Goal: Task Accomplishment & Management: Complete application form

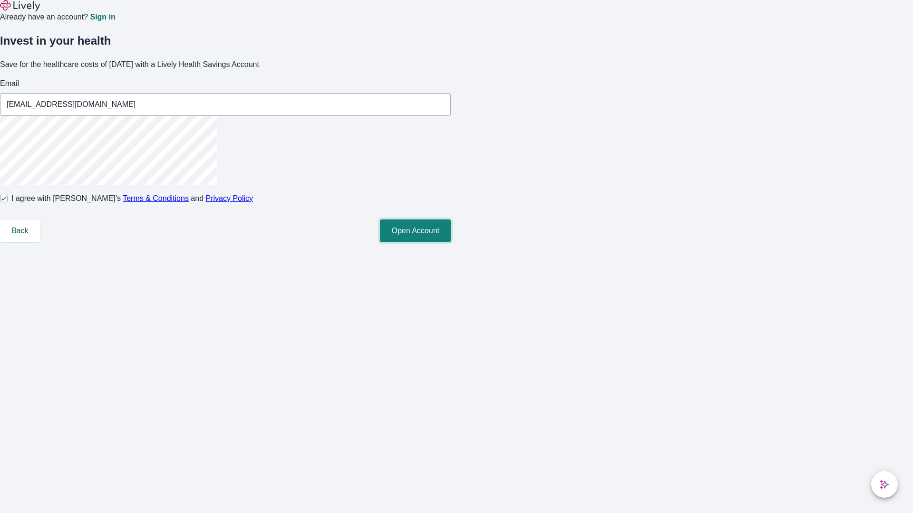
click at [451, 242] on button "Open Account" at bounding box center [415, 231] width 71 height 23
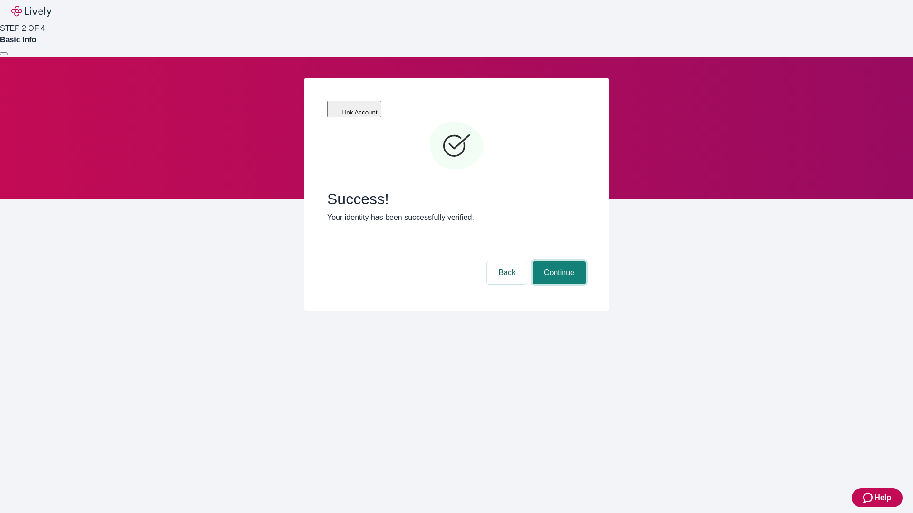
click at [558, 262] on button "Continue" at bounding box center [559, 273] width 53 height 23
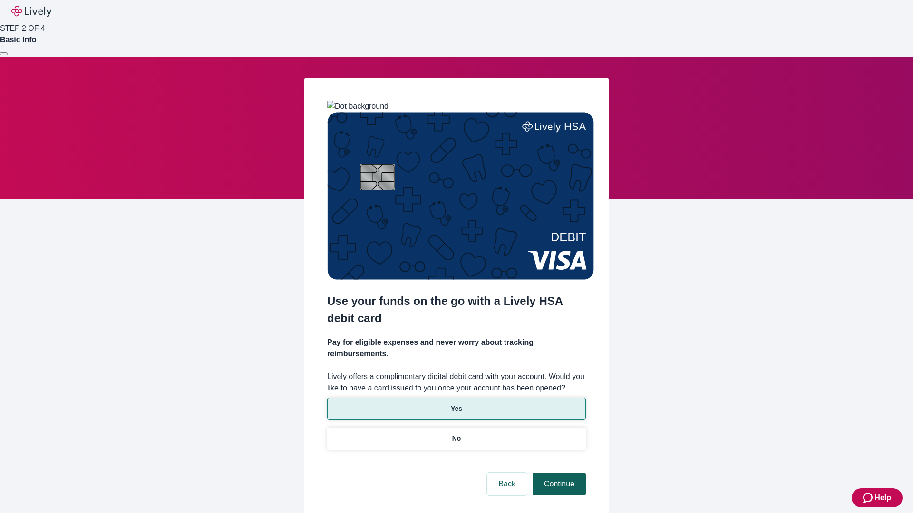
click at [456, 434] on p "No" at bounding box center [456, 439] width 9 height 10
click at [558, 473] on button "Continue" at bounding box center [559, 484] width 53 height 23
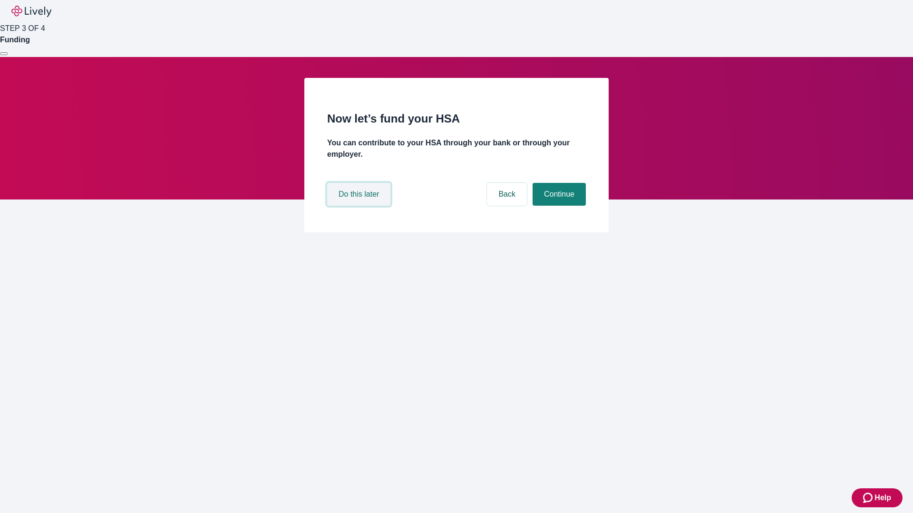
click at [360, 206] on button "Do this later" at bounding box center [358, 194] width 63 height 23
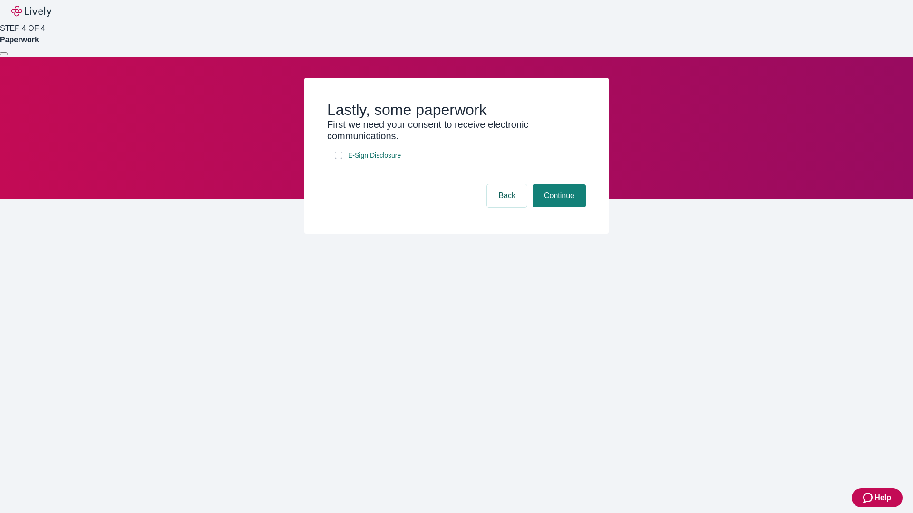
click at [339, 159] on input "E-Sign Disclosure" at bounding box center [339, 156] width 8 height 8
checkbox input "true"
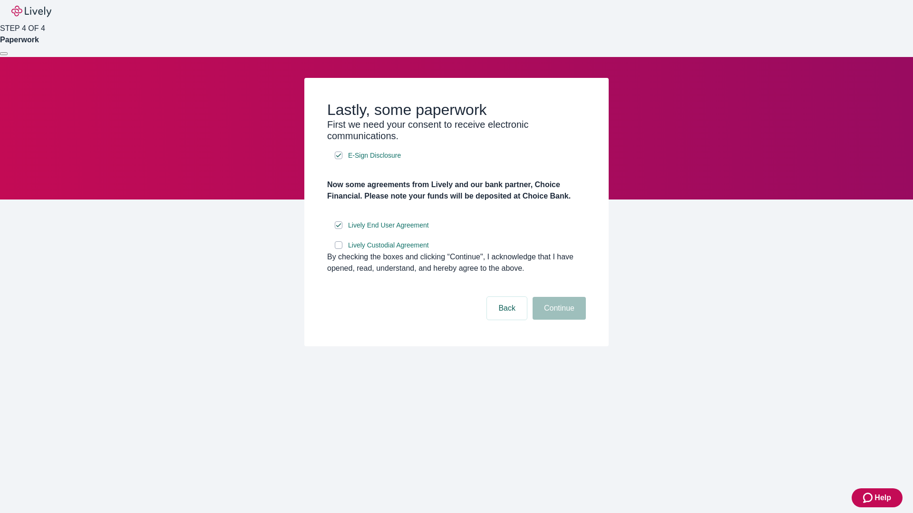
click at [339, 249] on input "Lively Custodial Agreement" at bounding box center [339, 246] width 8 height 8
checkbox input "true"
click at [558, 320] on button "Continue" at bounding box center [559, 308] width 53 height 23
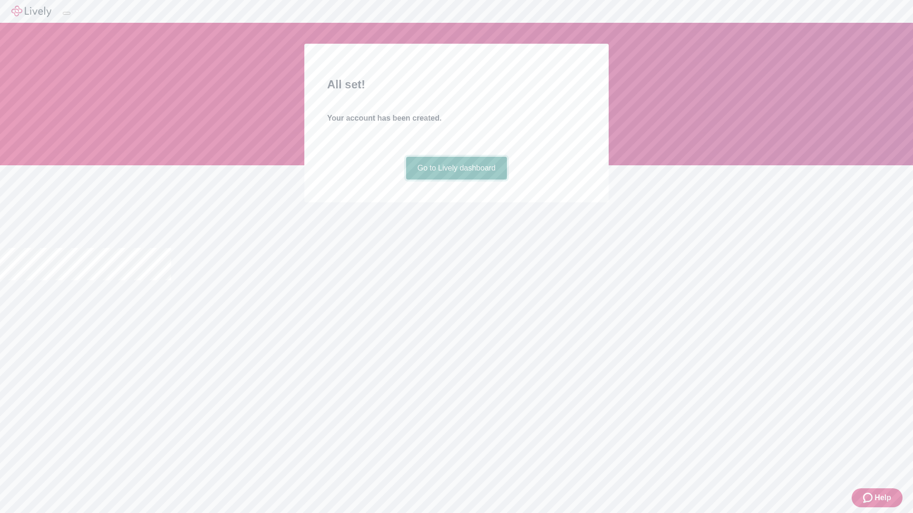
click at [456, 180] on link "Go to Lively dashboard" at bounding box center [456, 168] width 101 height 23
